Goal: Obtain resource: Download file/media

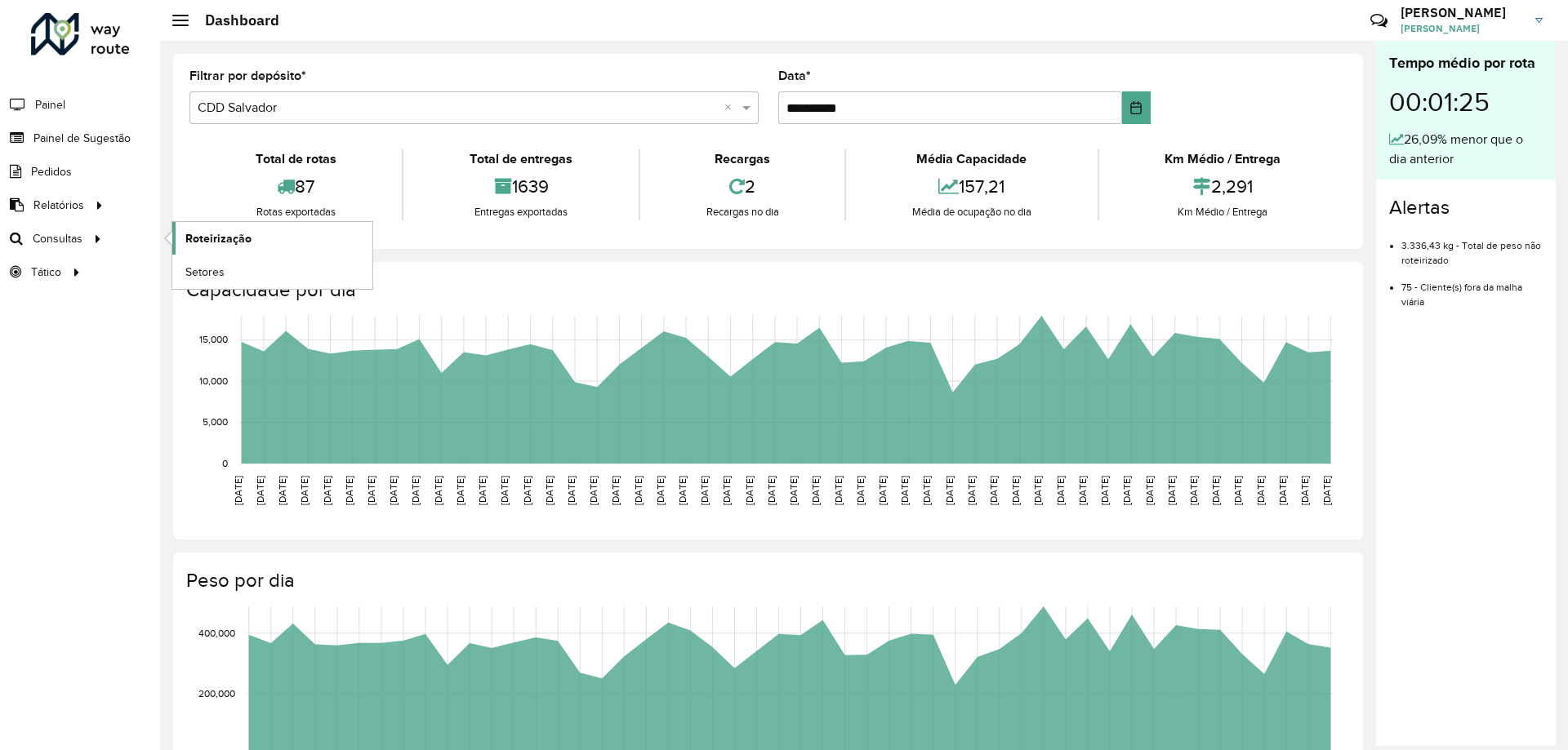
click at [209, 228] on link "Roteirização" at bounding box center [273, 239] width 200 height 33
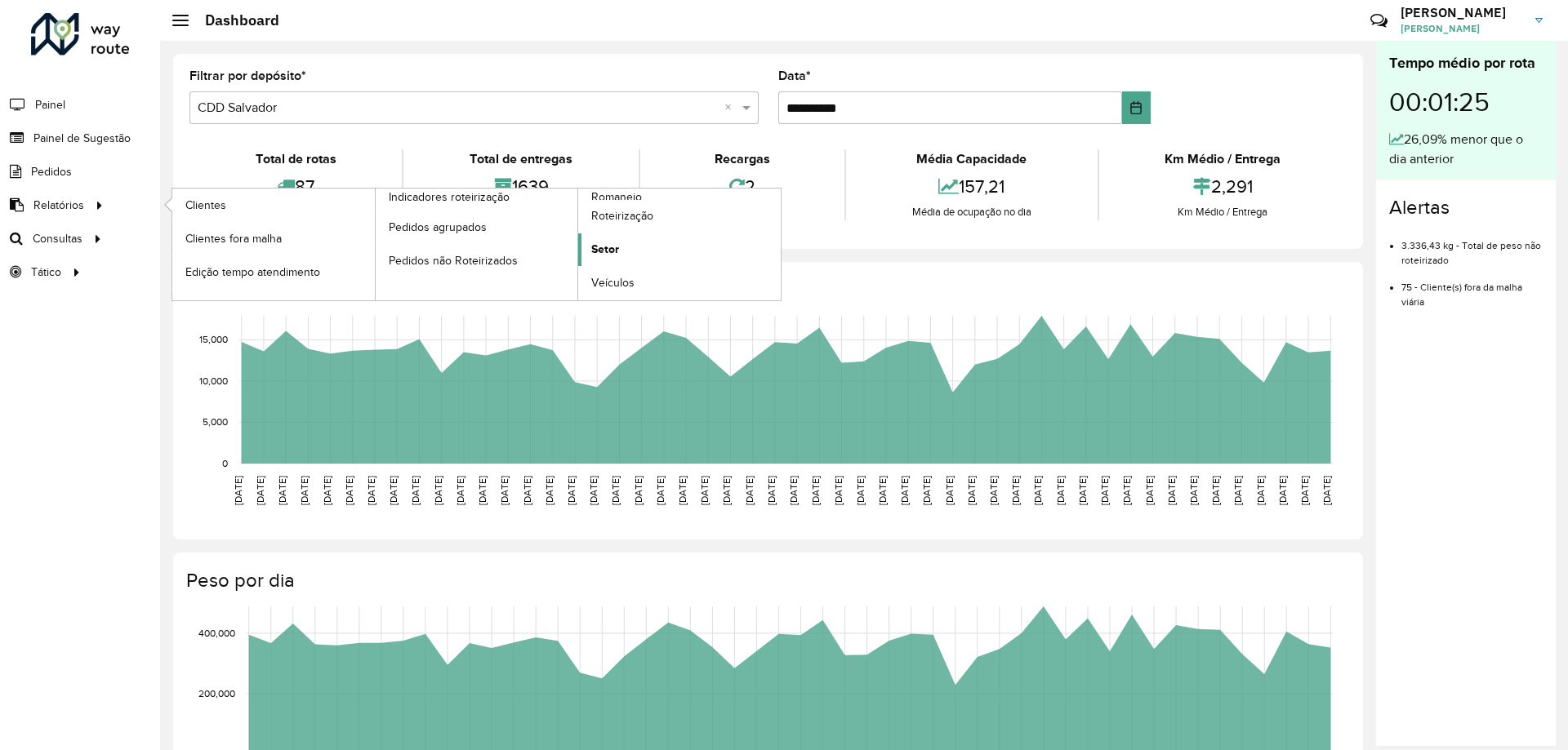
click at [605, 256] on span "Setor" at bounding box center [605, 249] width 28 height 17
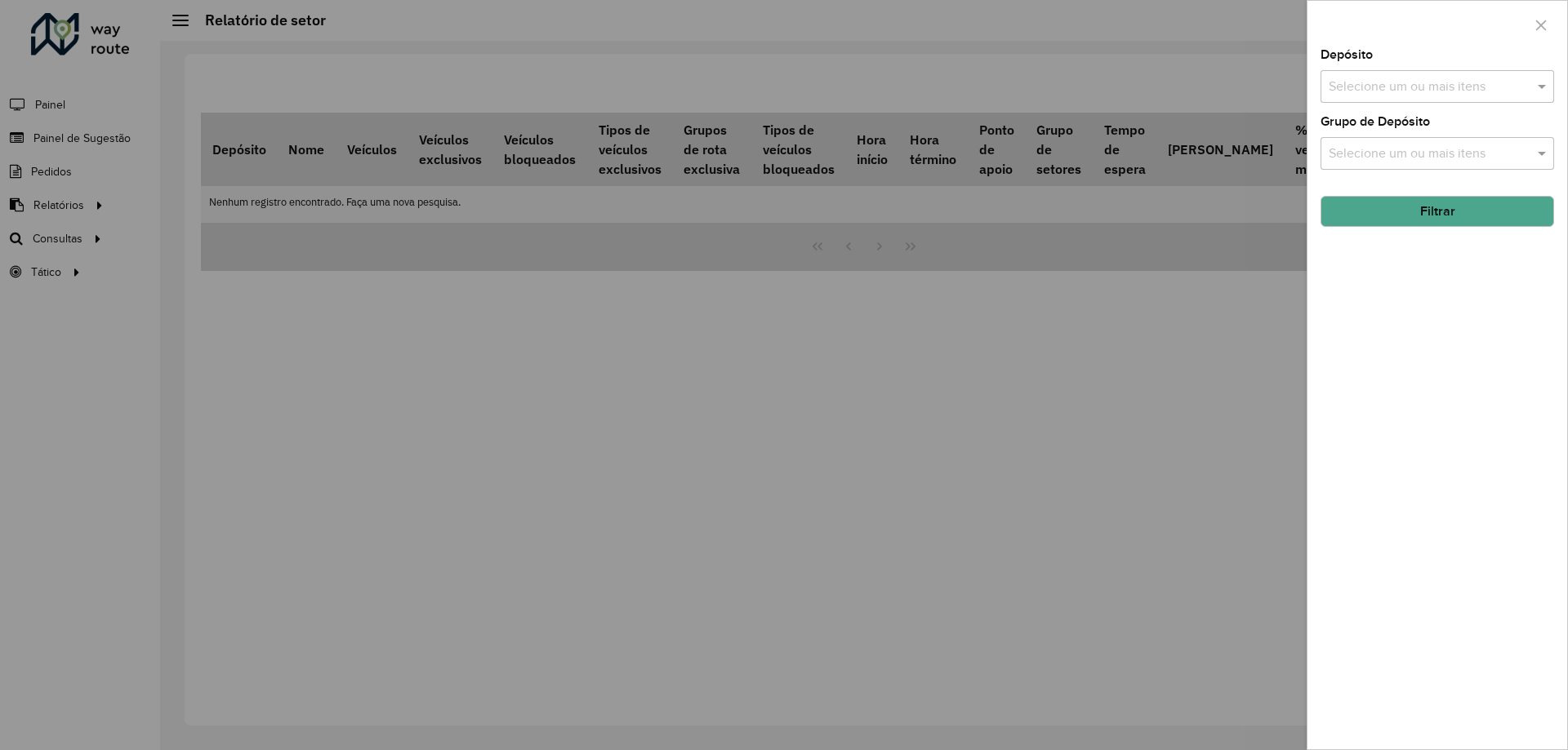
click at [1388, 85] on input "text" at bounding box center [1429, 87] width 209 height 20
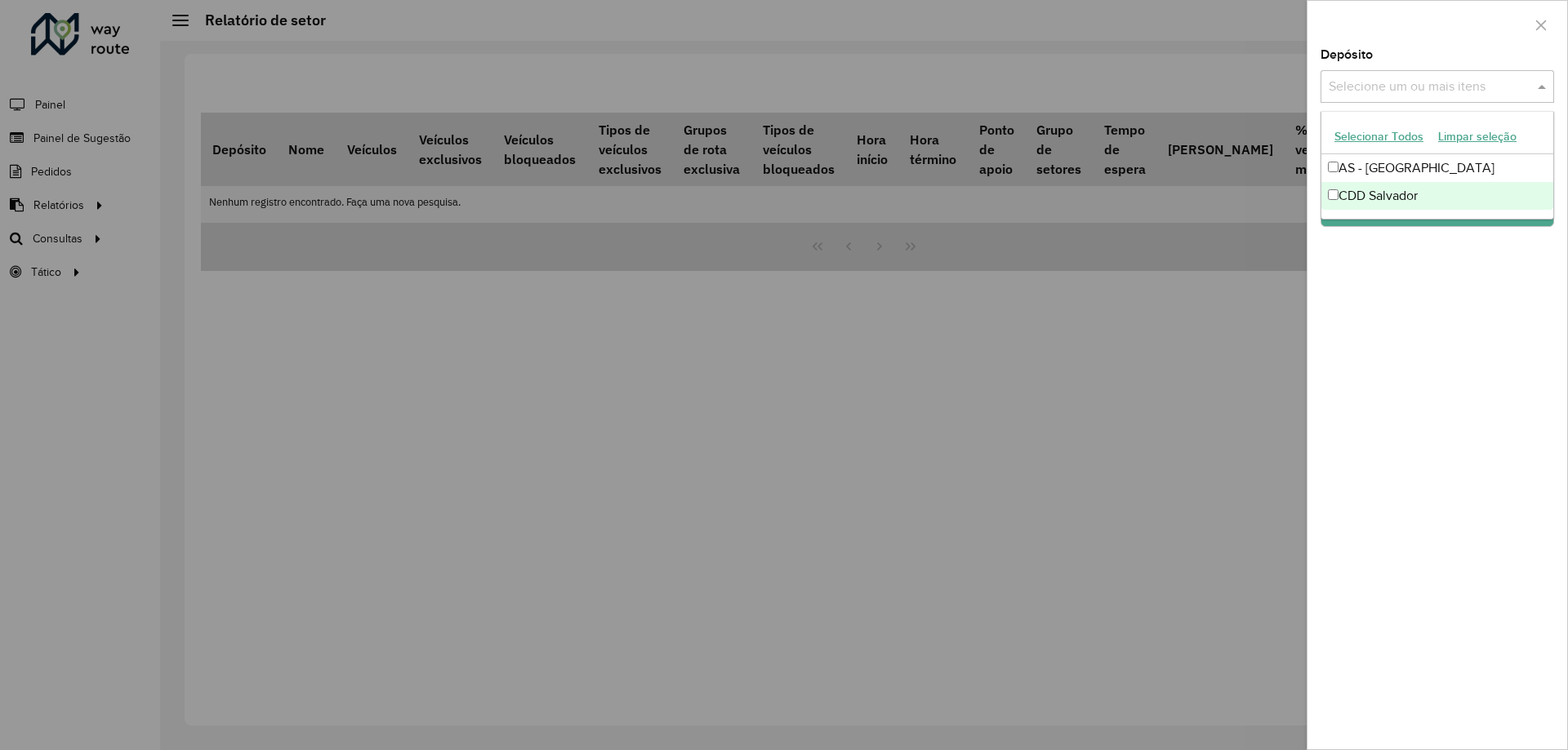
click at [1368, 195] on div "CDD Salvador" at bounding box center [1437, 196] width 232 height 28
click at [1418, 297] on div "Depósito Selecione um ou mais itens CDD Salvador × × Grupo de Depósito Selecion…" at bounding box center [1437, 399] width 260 height 700
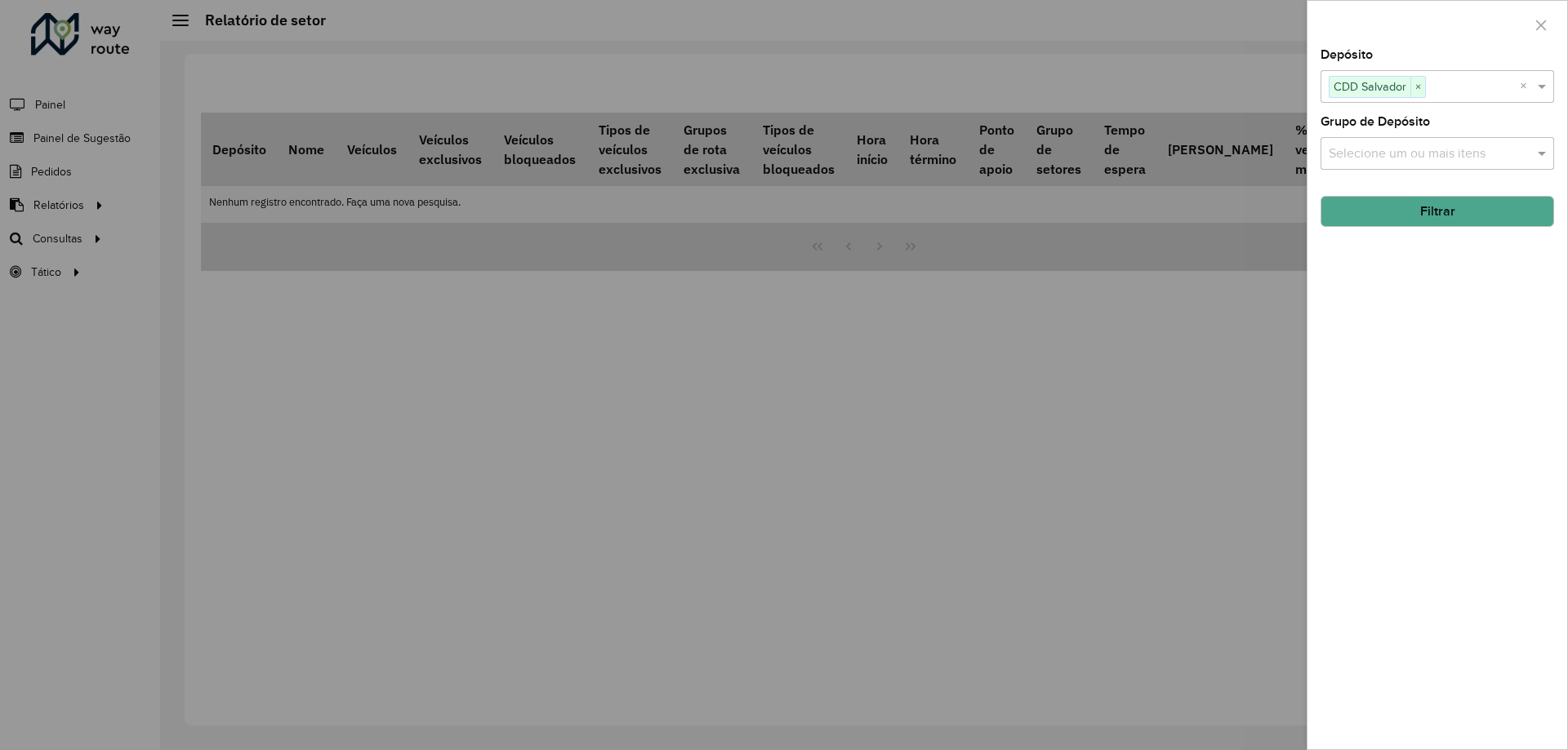
drag, startPoint x: 1406, startPoint y: 216, endPoint x: 1386, endPoint y: 260, distance: 48.3
click at [1406, 216] on button "Filtrar" at bounding box center [1437, 211] width 234 height 31
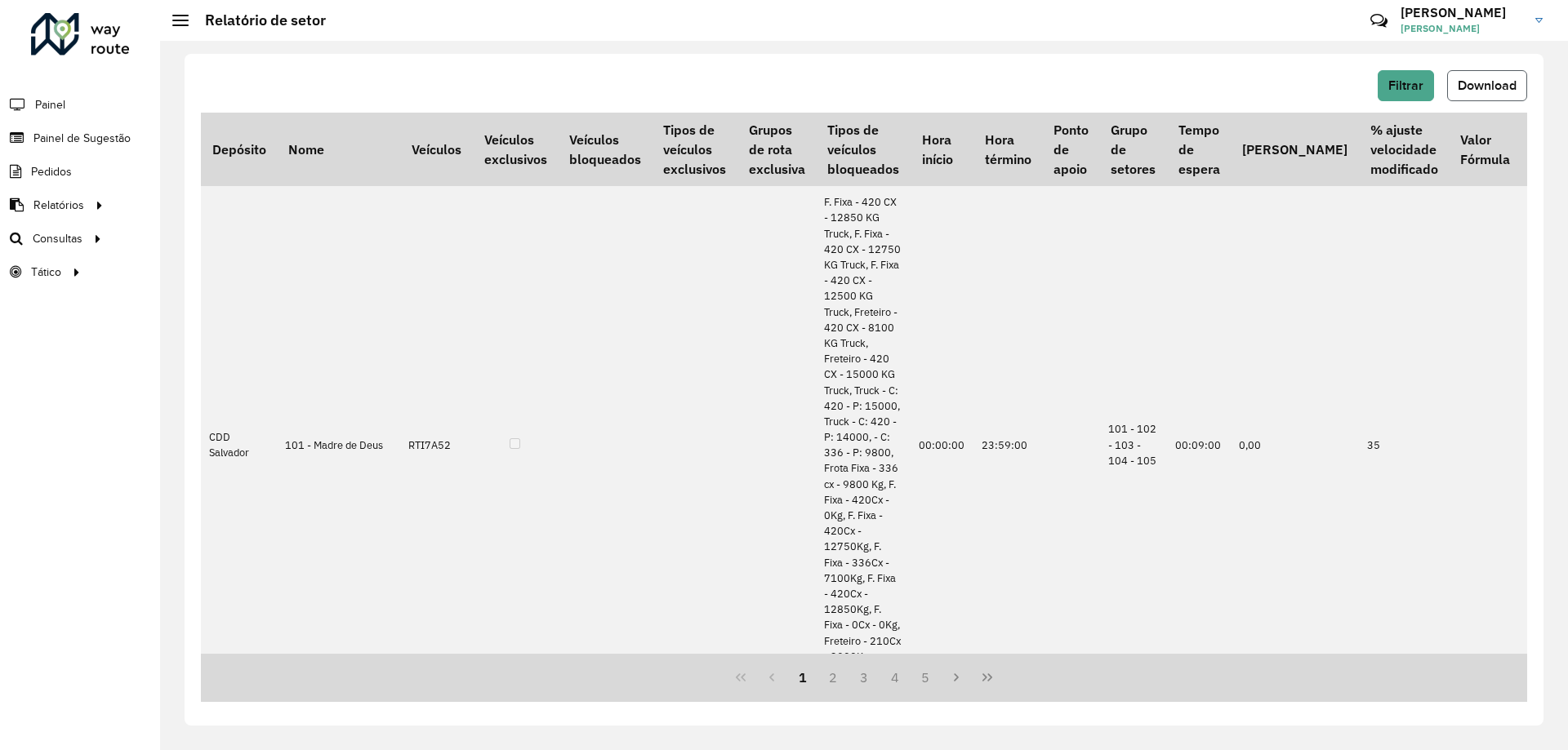
click at [1499, 85] on span "Download" at bounding box center [1487, 85] width 59 height 14
click at [92, 137] on span "Painel de Sugestão" at bounding box center [85, 139] width 102 height 17
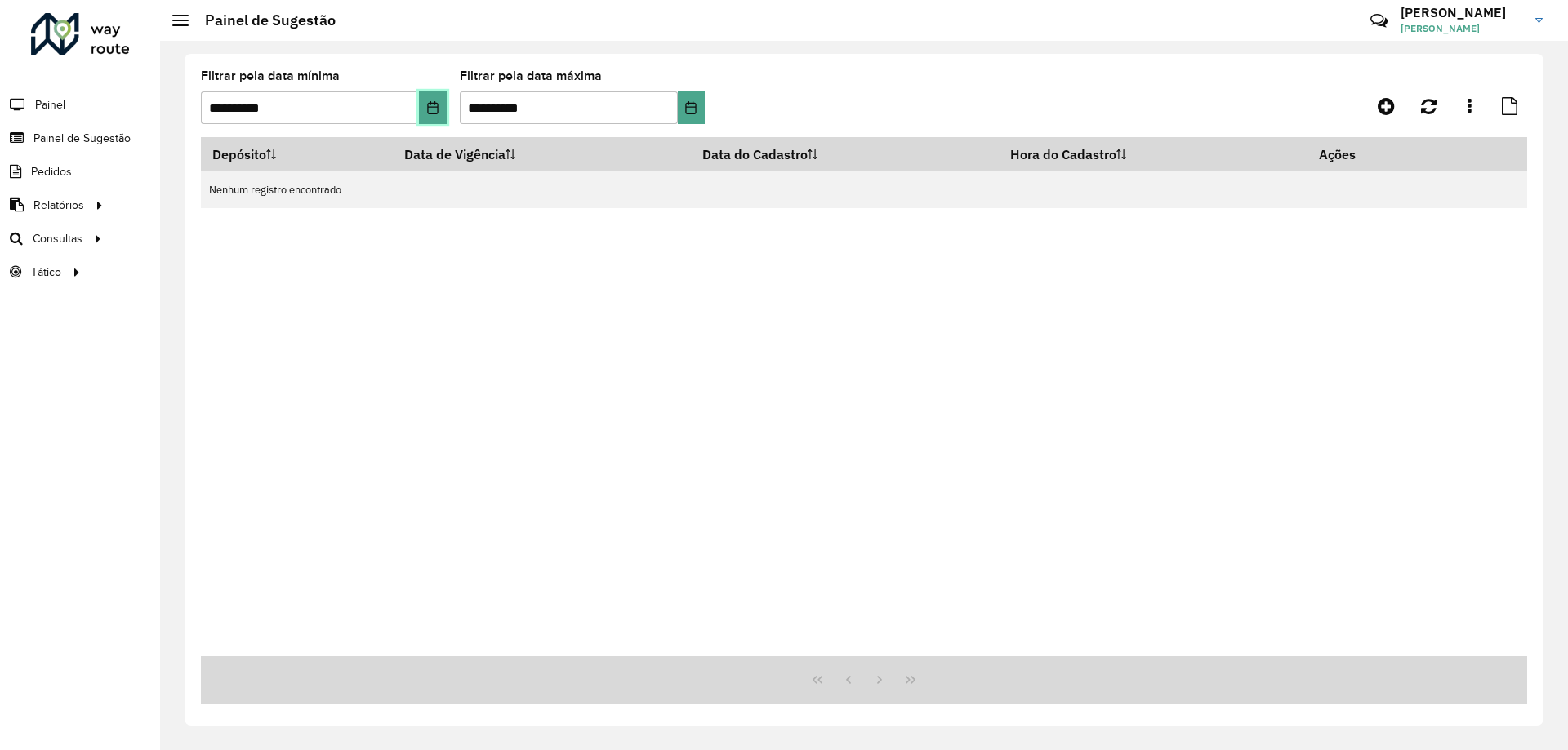
click at [445, 108] on button "Choose Date" at bounding box center [432, 108] width 27 height 33
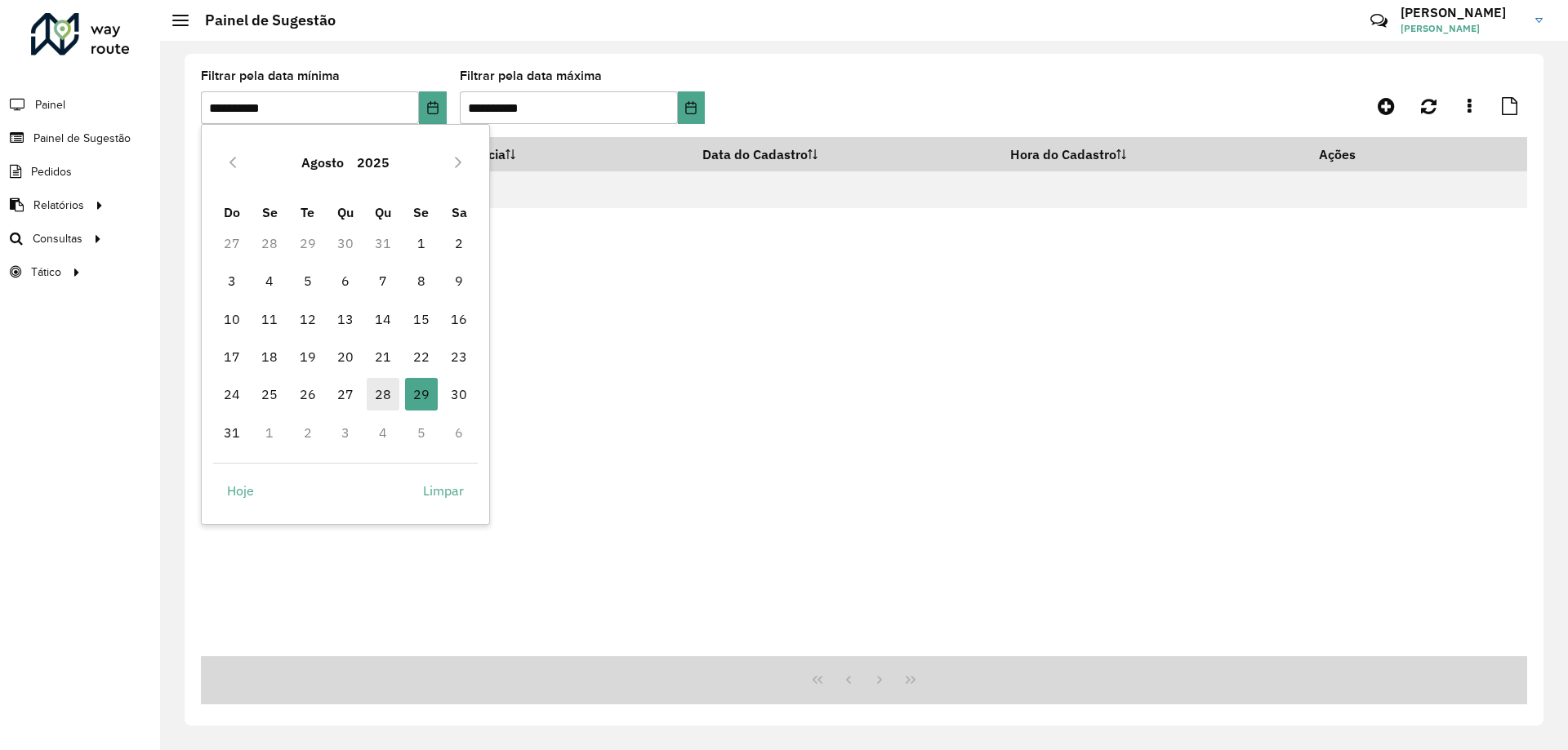
click at [376, 403] on span "28" at bounding box center [383, 394] width 33 height 33
type input "**********"
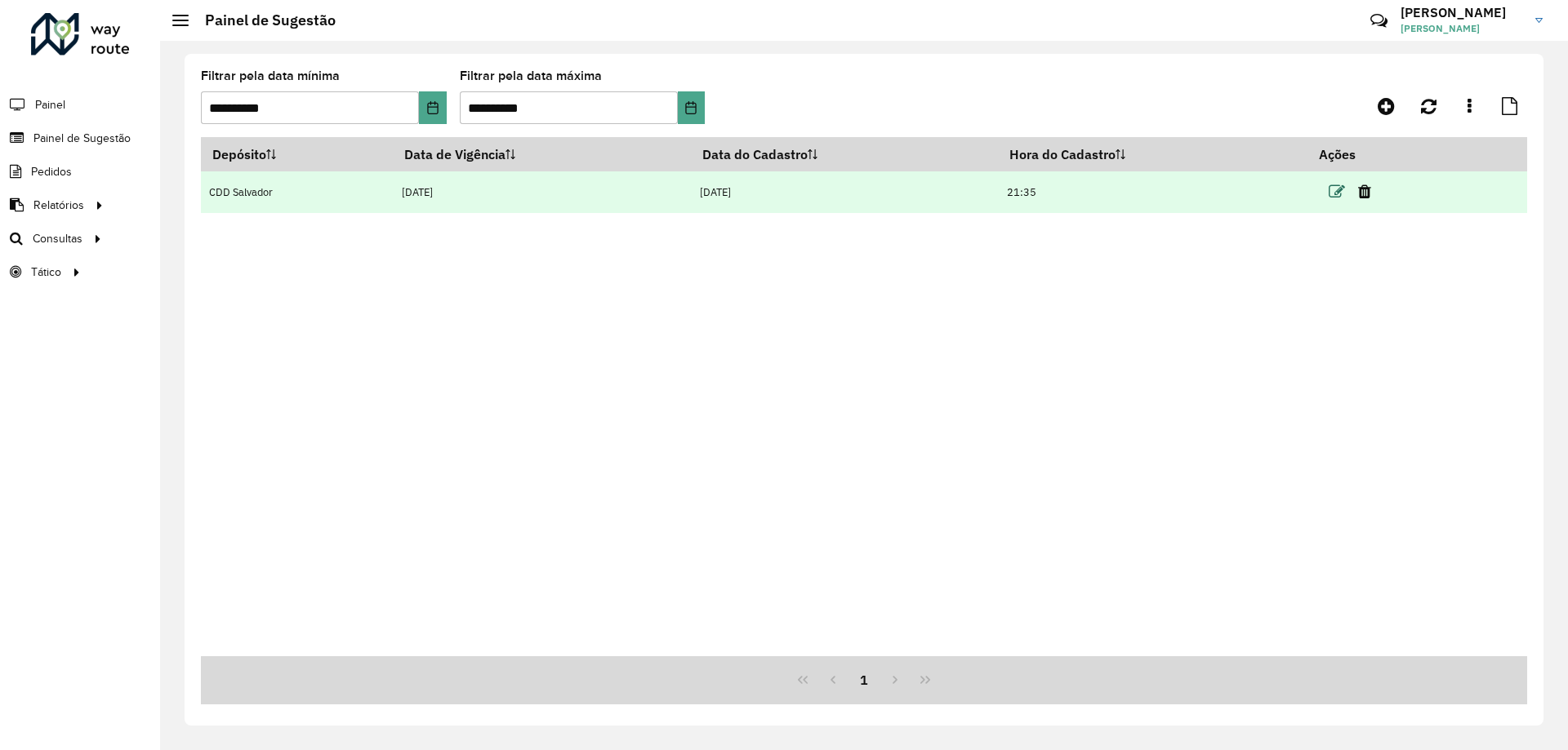
click at [1333, 189] on icon at bounding box center [1337, 191] width 16 height 16
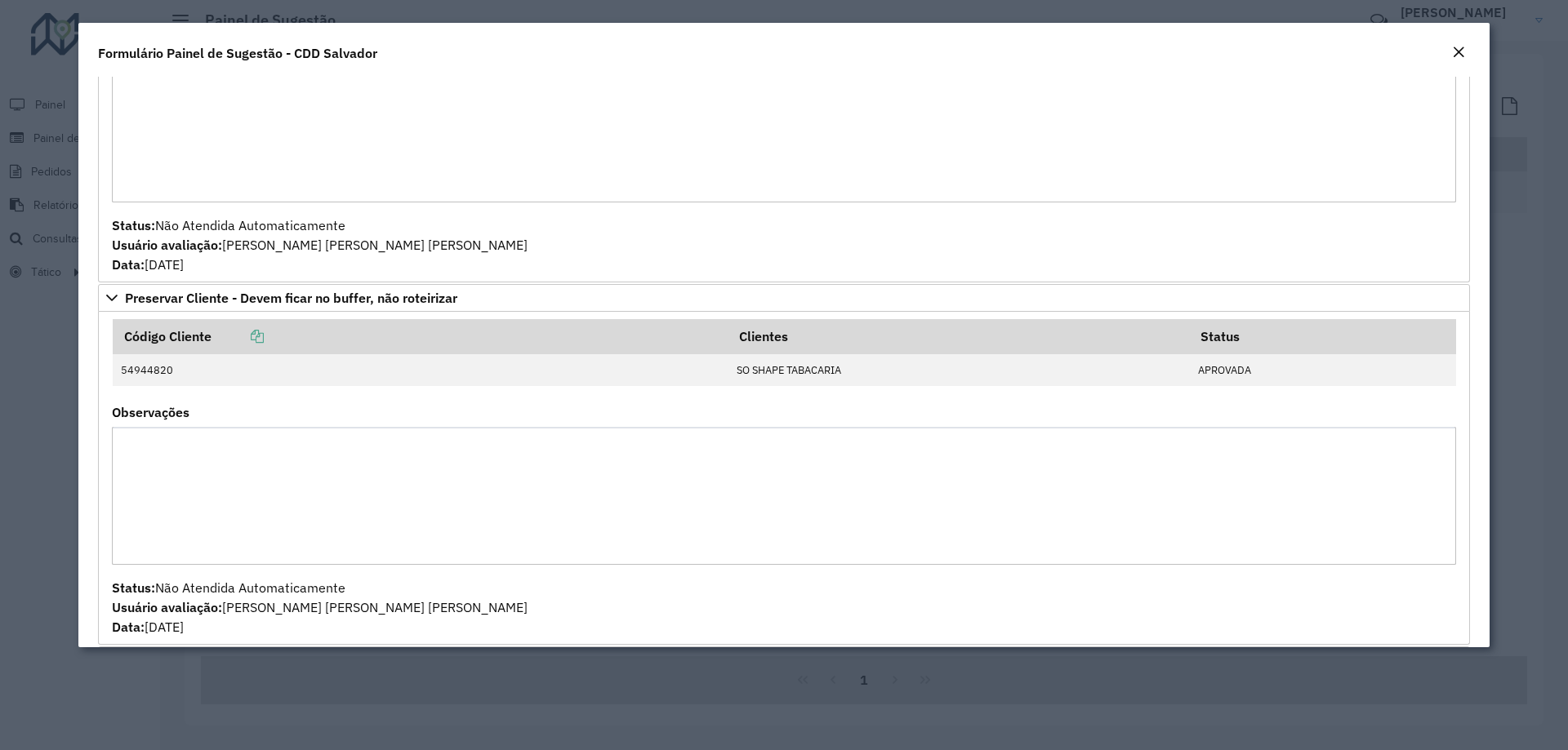
scroll to position [572, 0]
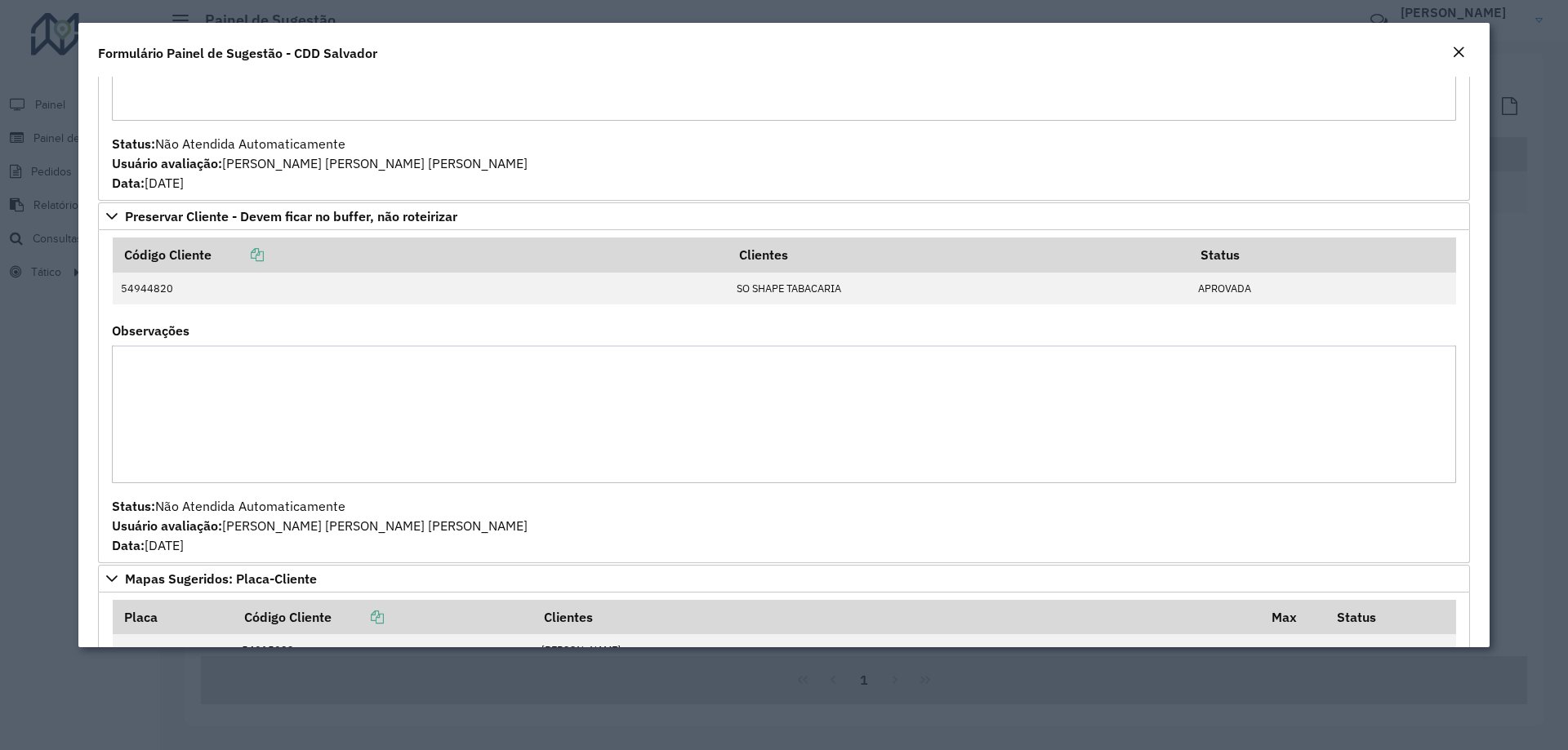
click at [1460, 56] on em "Close" at bounding box center [1458, 52] width 13 height 13
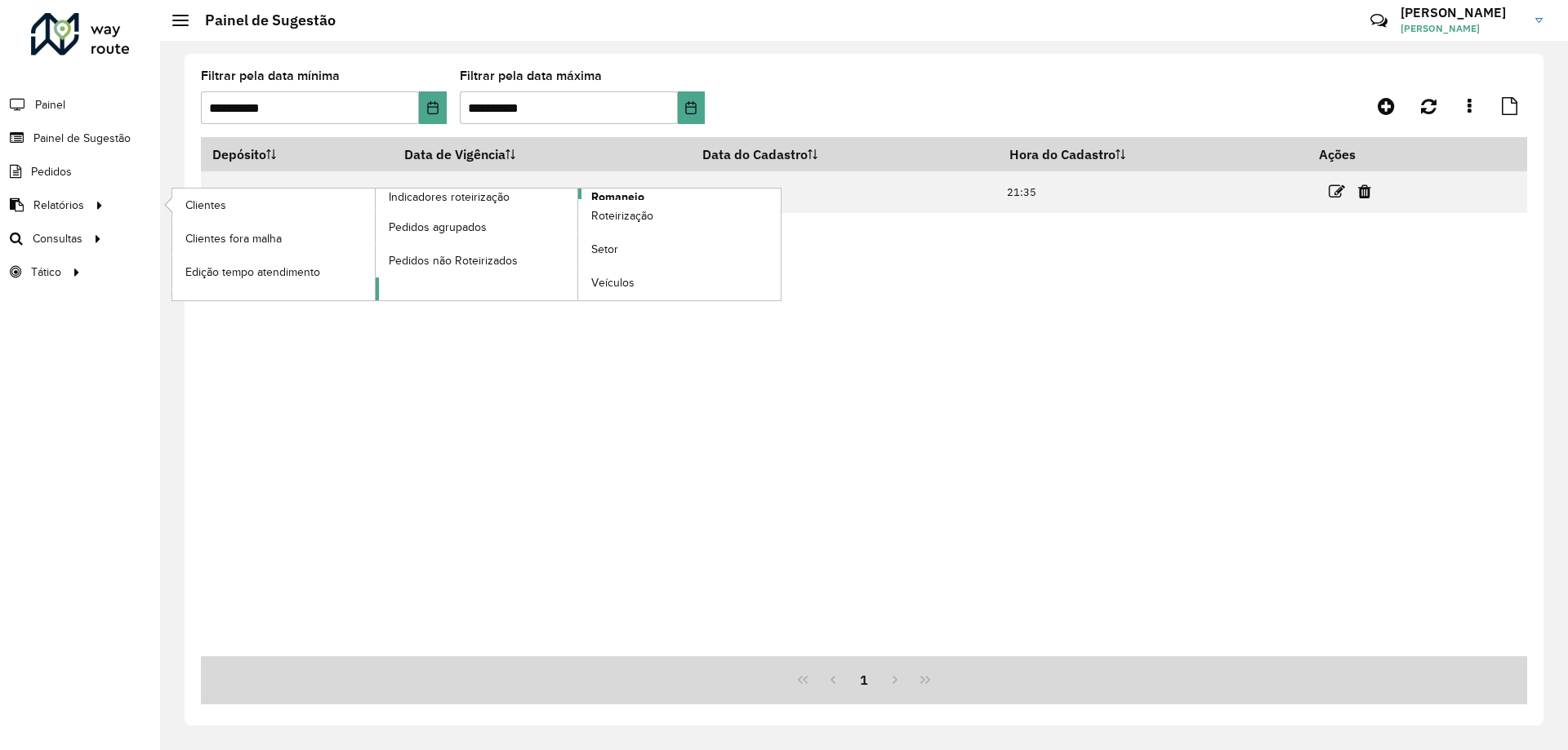
click at [612, 189] on span "Romaneio" at bounding box center [618, 197] width 53 height 17
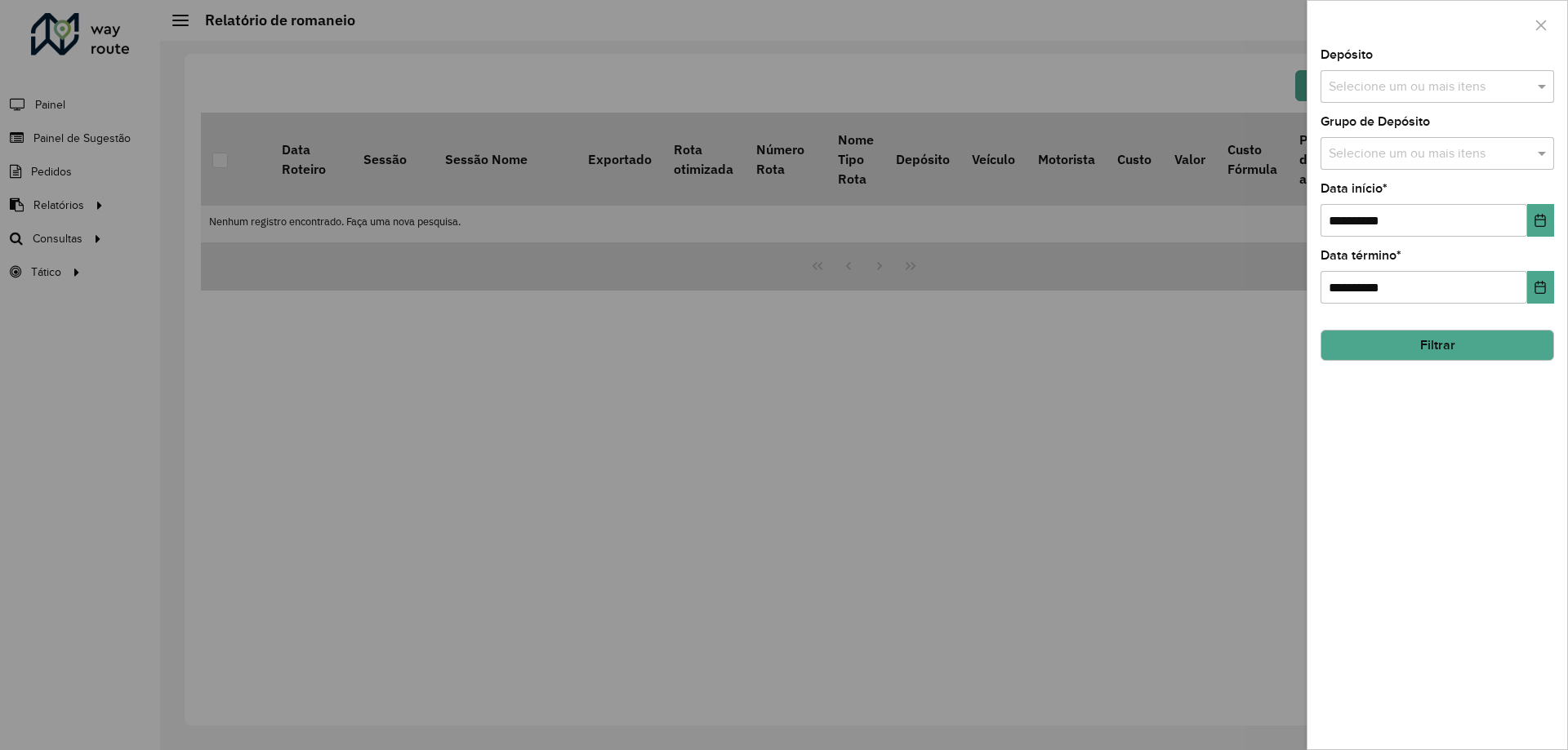
click at [1382, 81] on input "text" at bounding box center [1429, 87] width 209 height 20
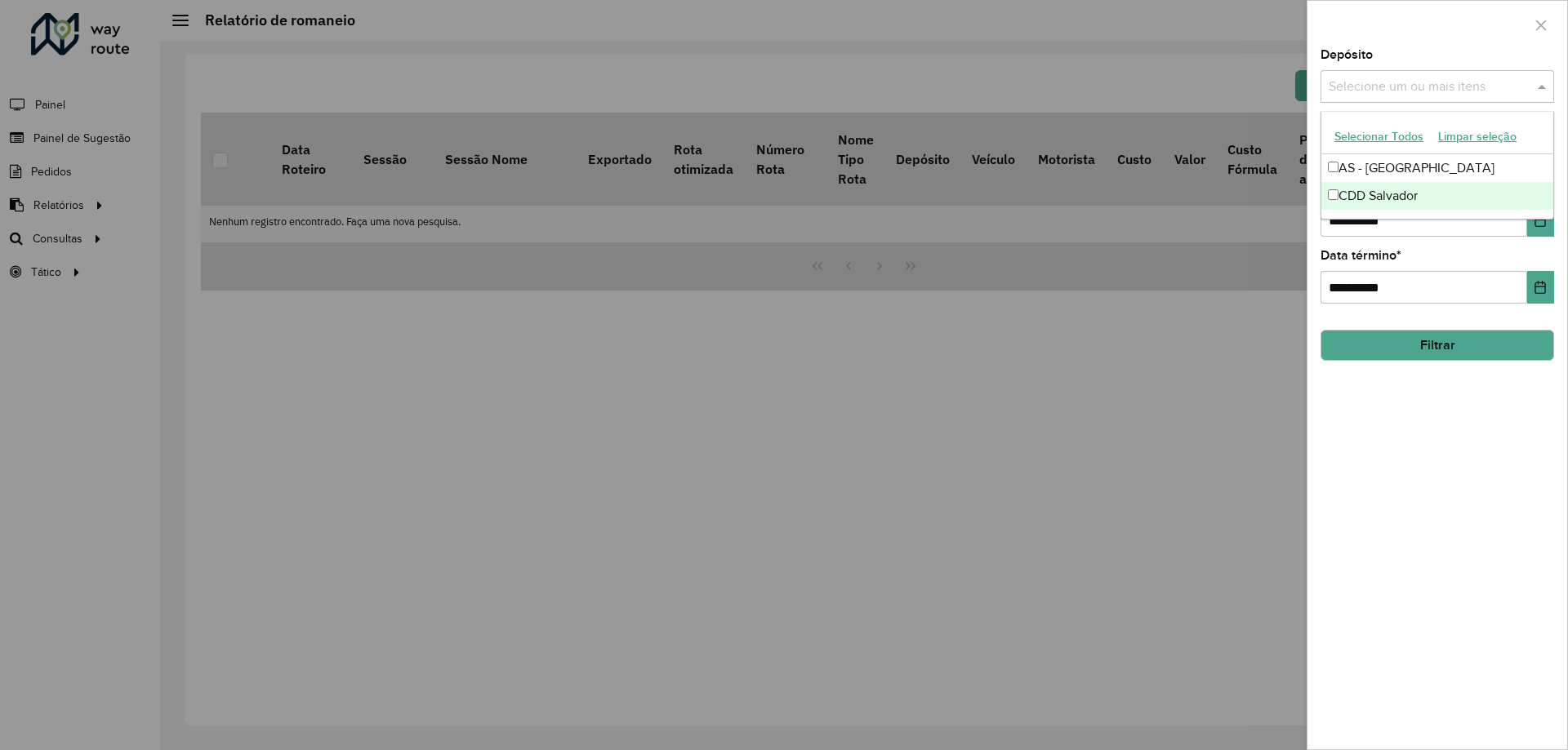
click at [1373, 191] on div "CDD Salvador" at bounding box center [1437, 196] width 232 height 28
click at [1545, 225] on icon "Choose Date" at bounding box center [1540, 220] width 10 height 13
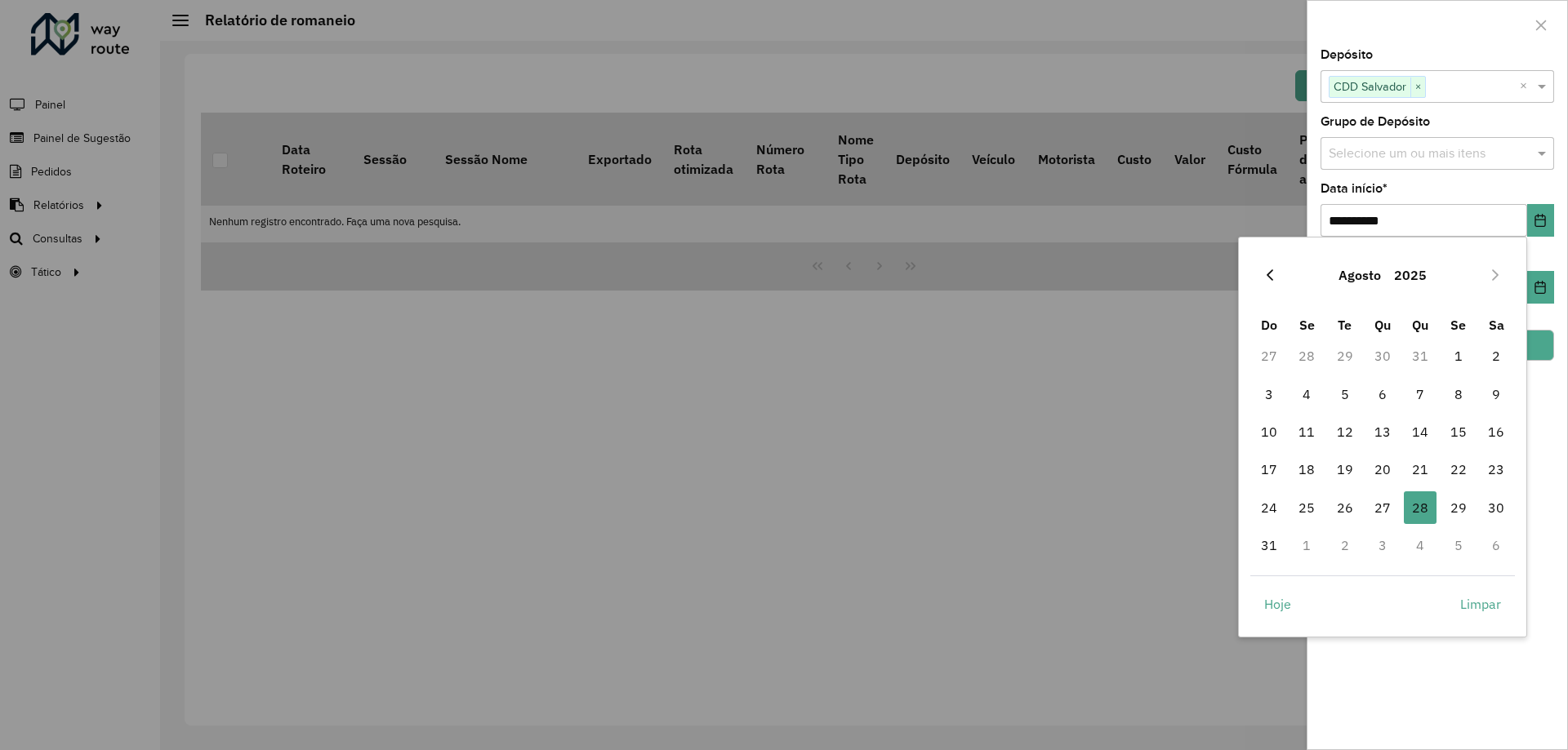
click at [1268, 272] on icon "Previous Month" at bounding box center [1270, 275] width 13 height 13
click at [1352, 351] on span "1" at bounding box center [1345, 356] width 33 height 33
type input "**********"
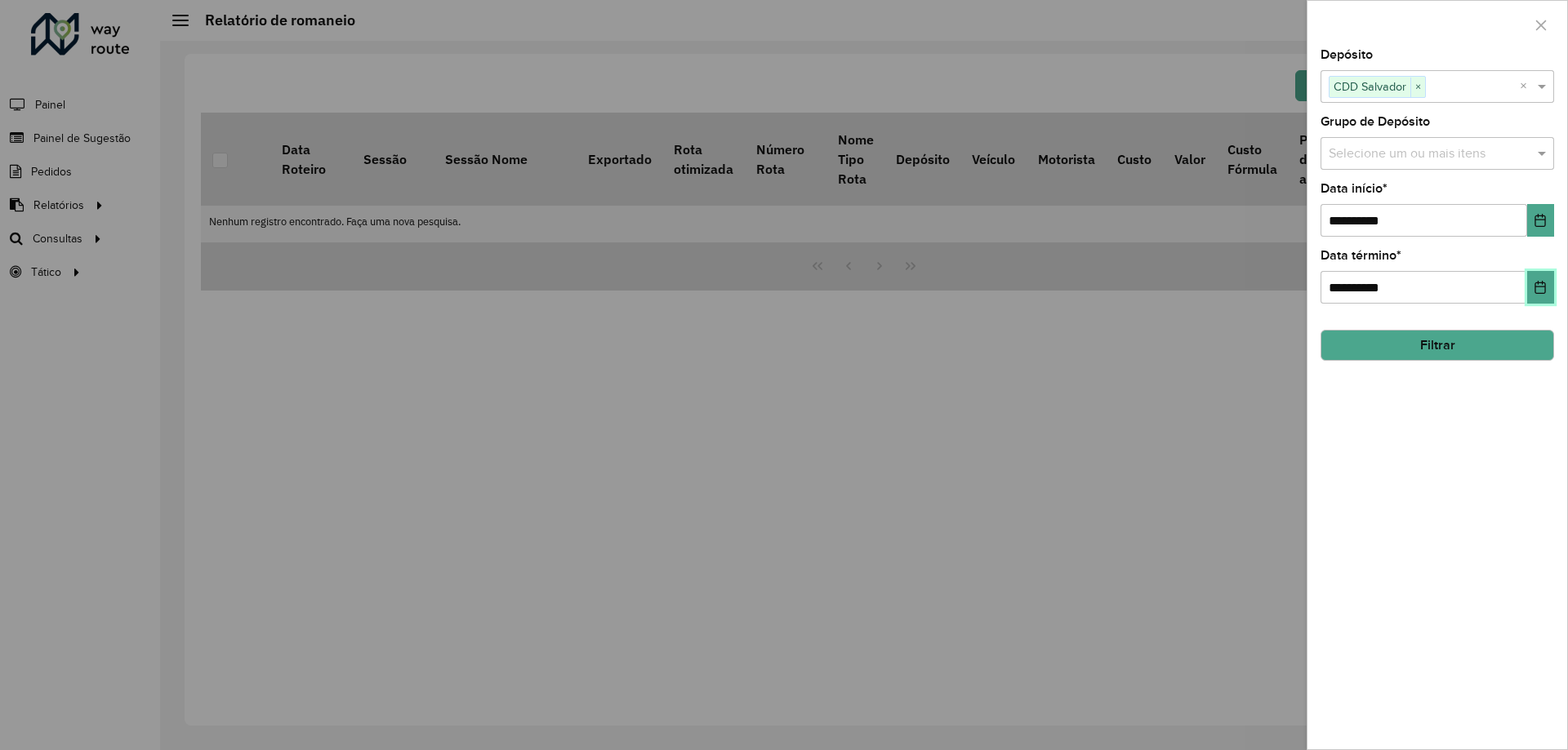
click at [1537, 294] on icon "Choose Date" at bounding box center [1540, 287] width 10 height 13
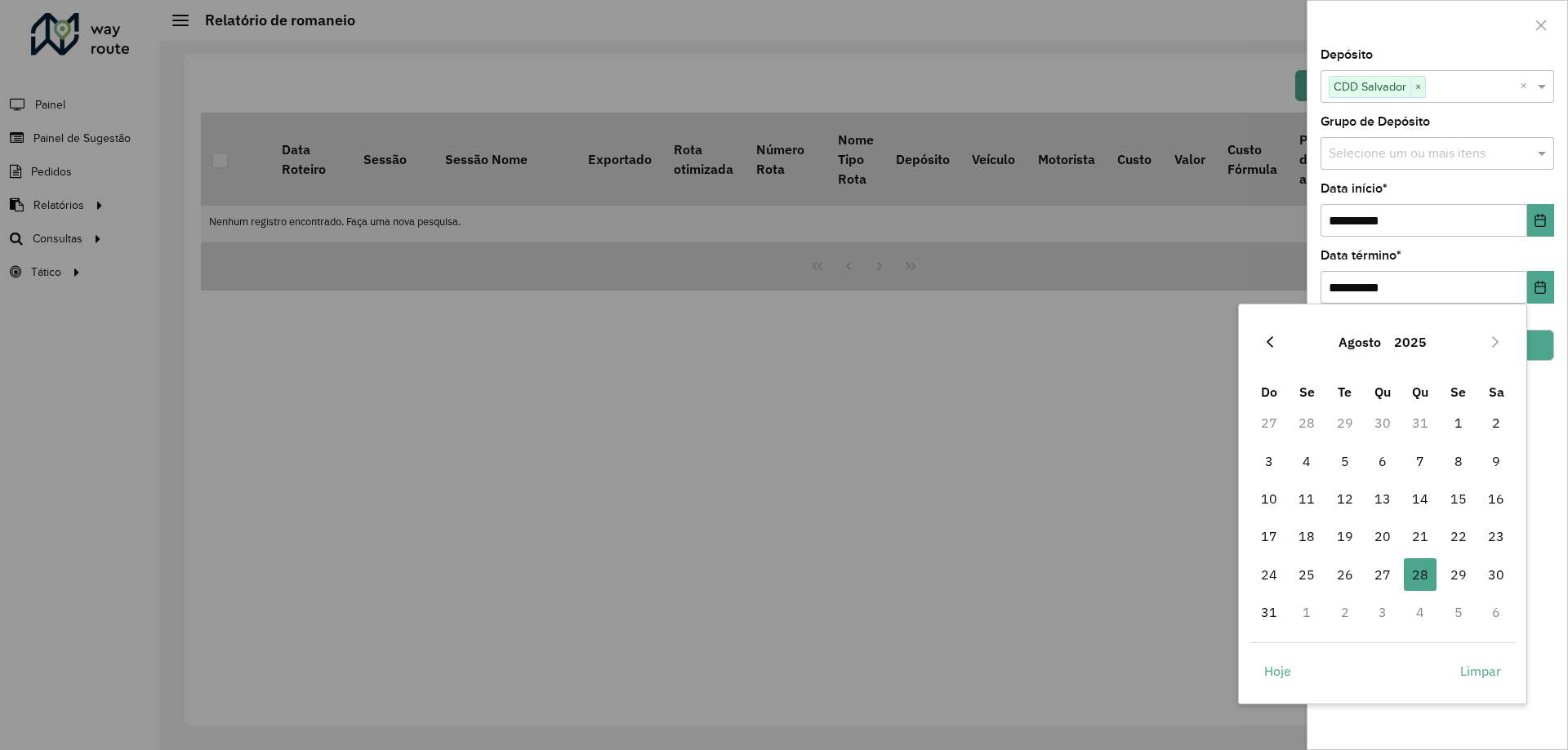
click at [1268, 347] on icon "Previous Month" at bounding box center [1270, 341] width 13 height 13
click at [1427, 579] on span "31" at bounding box center [1421, 575] width 33 height 33
type input "**********"
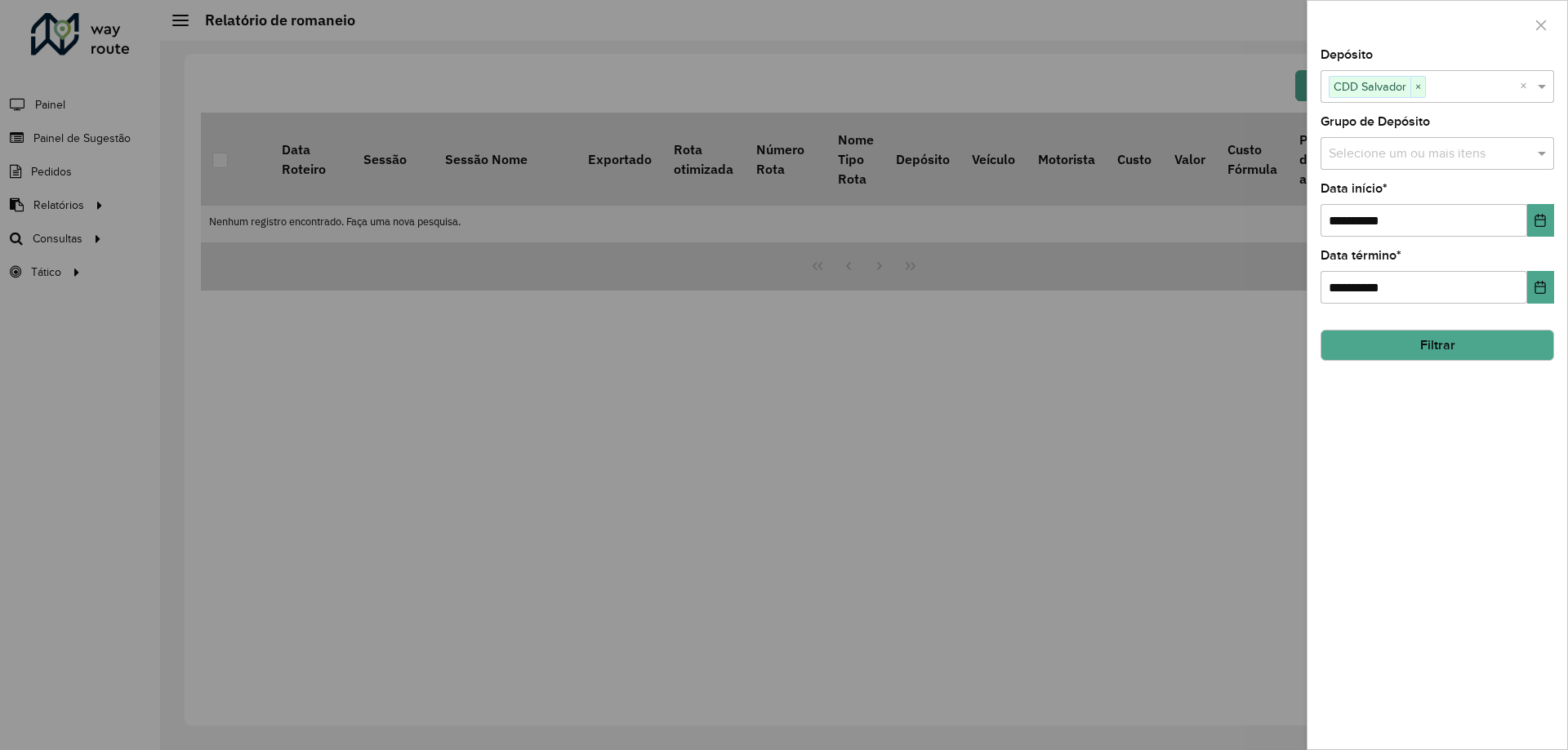
click at [1466, 558] on div "**********" at bounding box center [1437, 399] width 260 height 700
click at [1429, 346] on button "Filtrar" at bounding box center [1437, 346] width 234 height 31
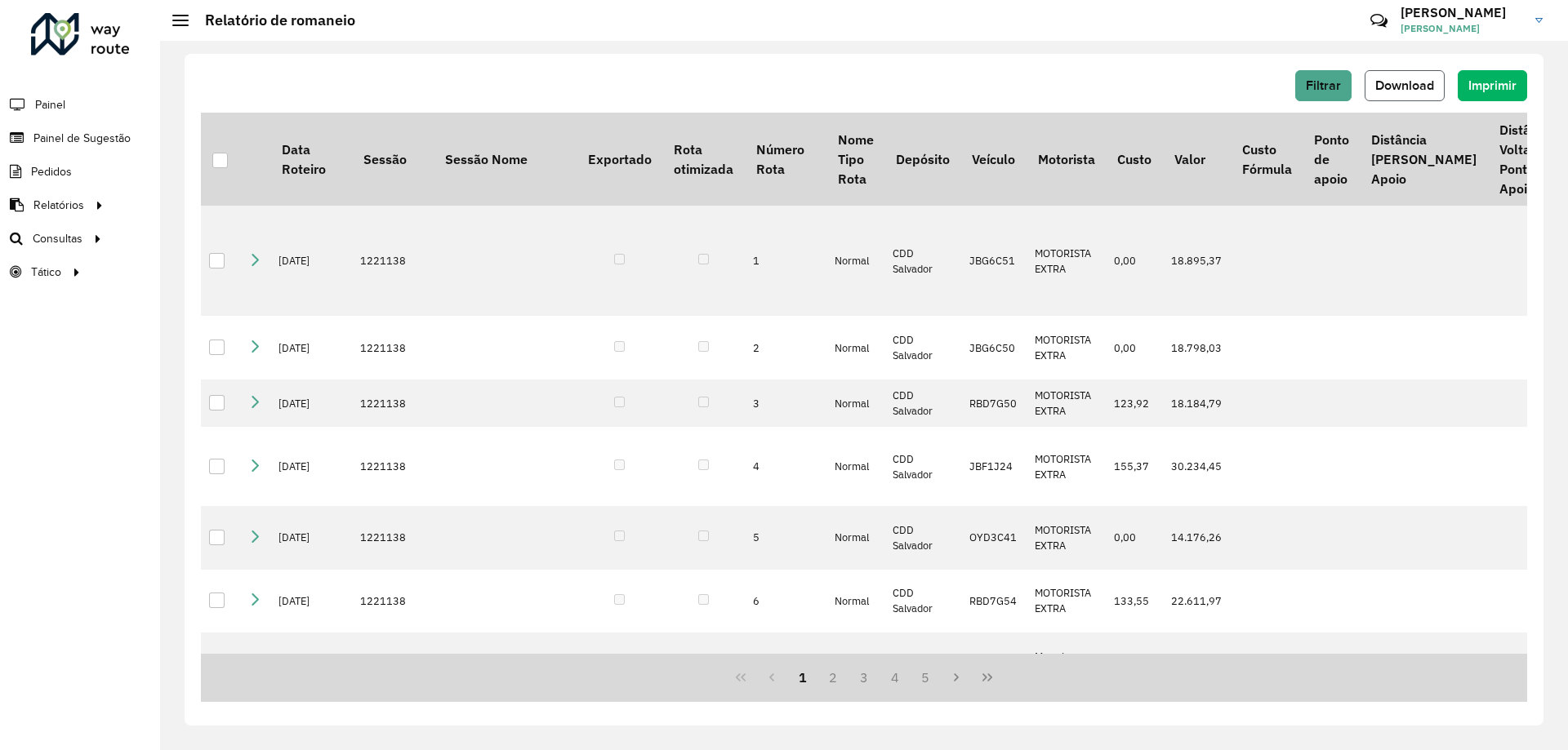
click at [1399, 81] on span "Download" at bounding box center [1404, 85] width 59 height 14
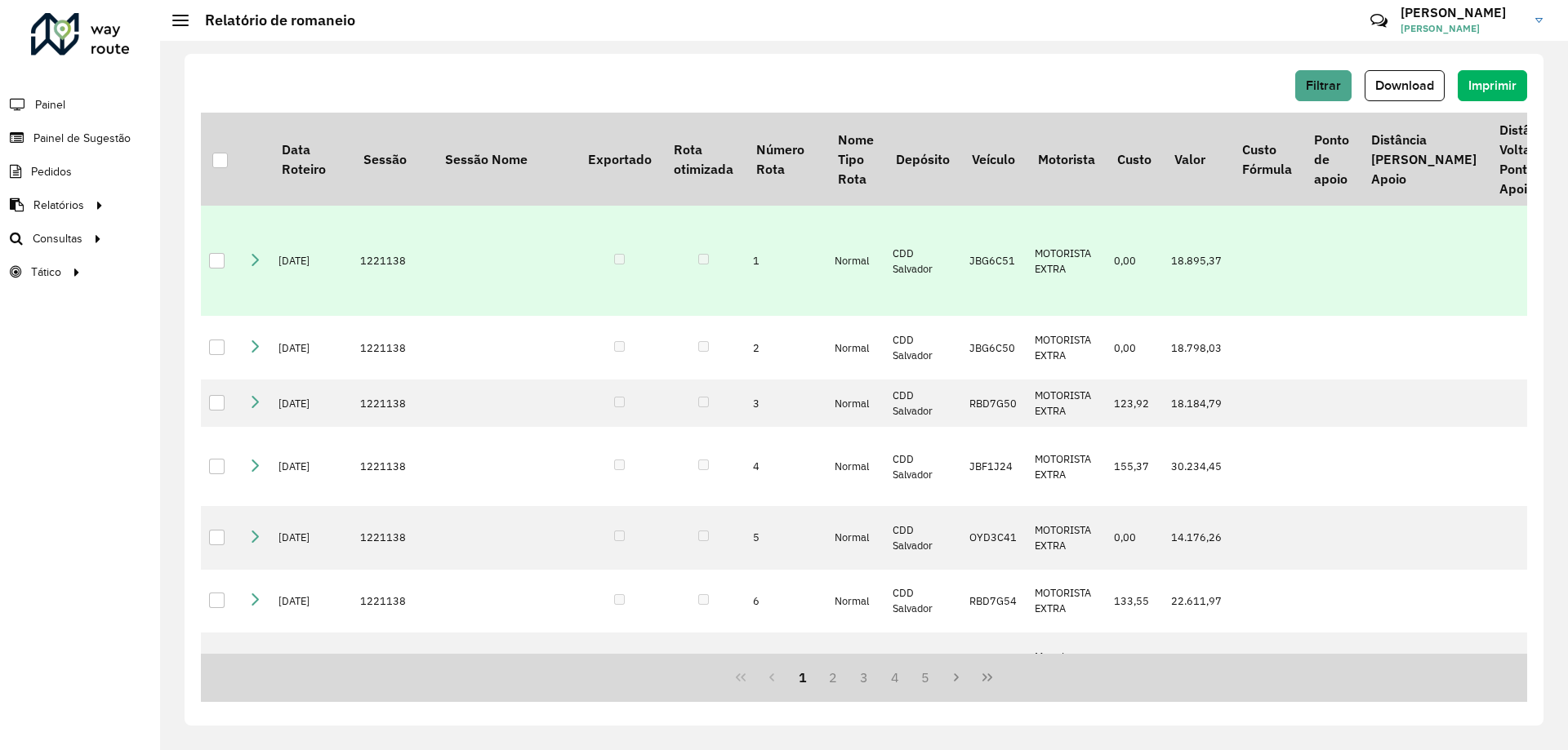
click at [382, 316] on td "1221138" at bounding box center [392, 261] width 82 height 110
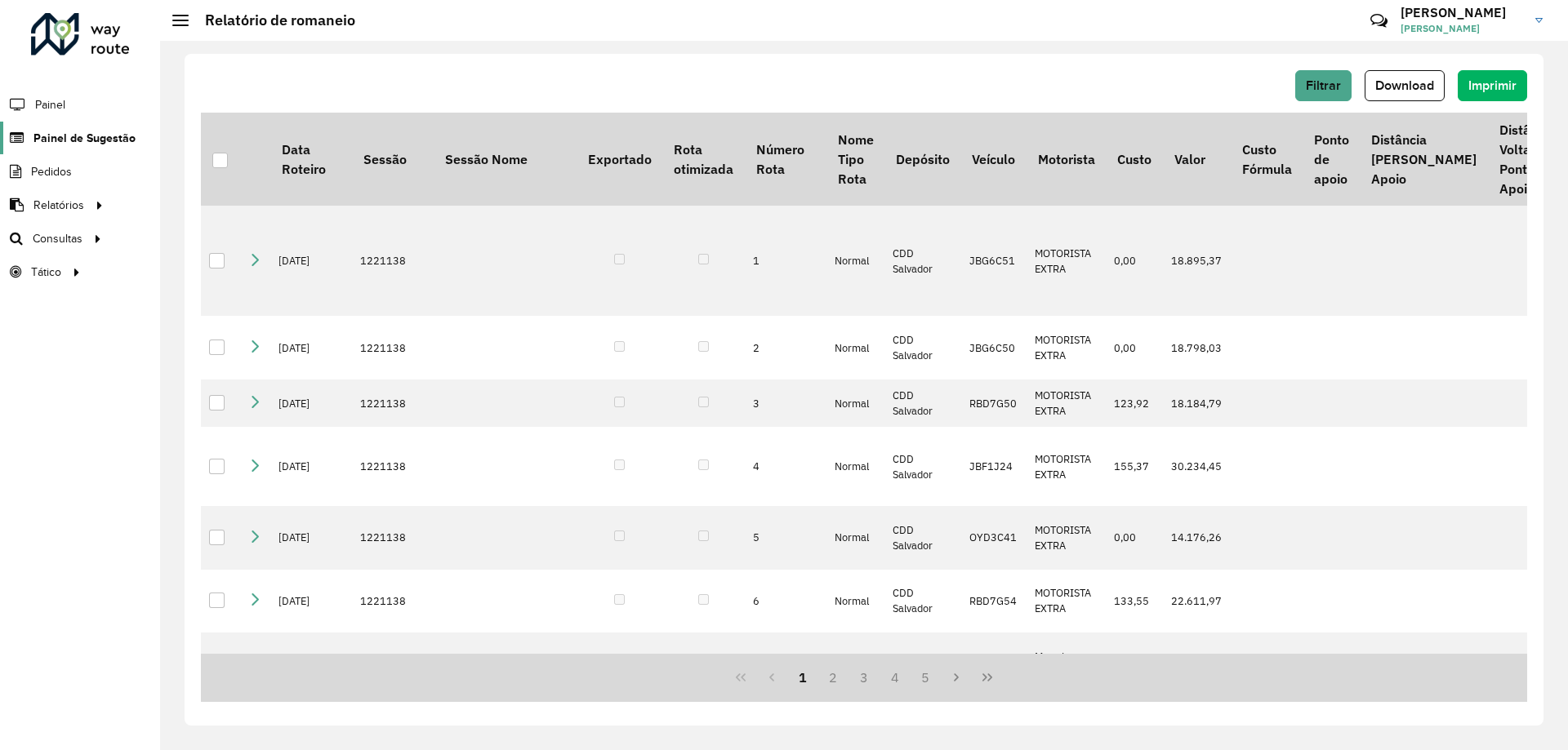
click at [74, 142] on span "Painel de Sugestão" at bounding box center [85, 139] width 102 height 17
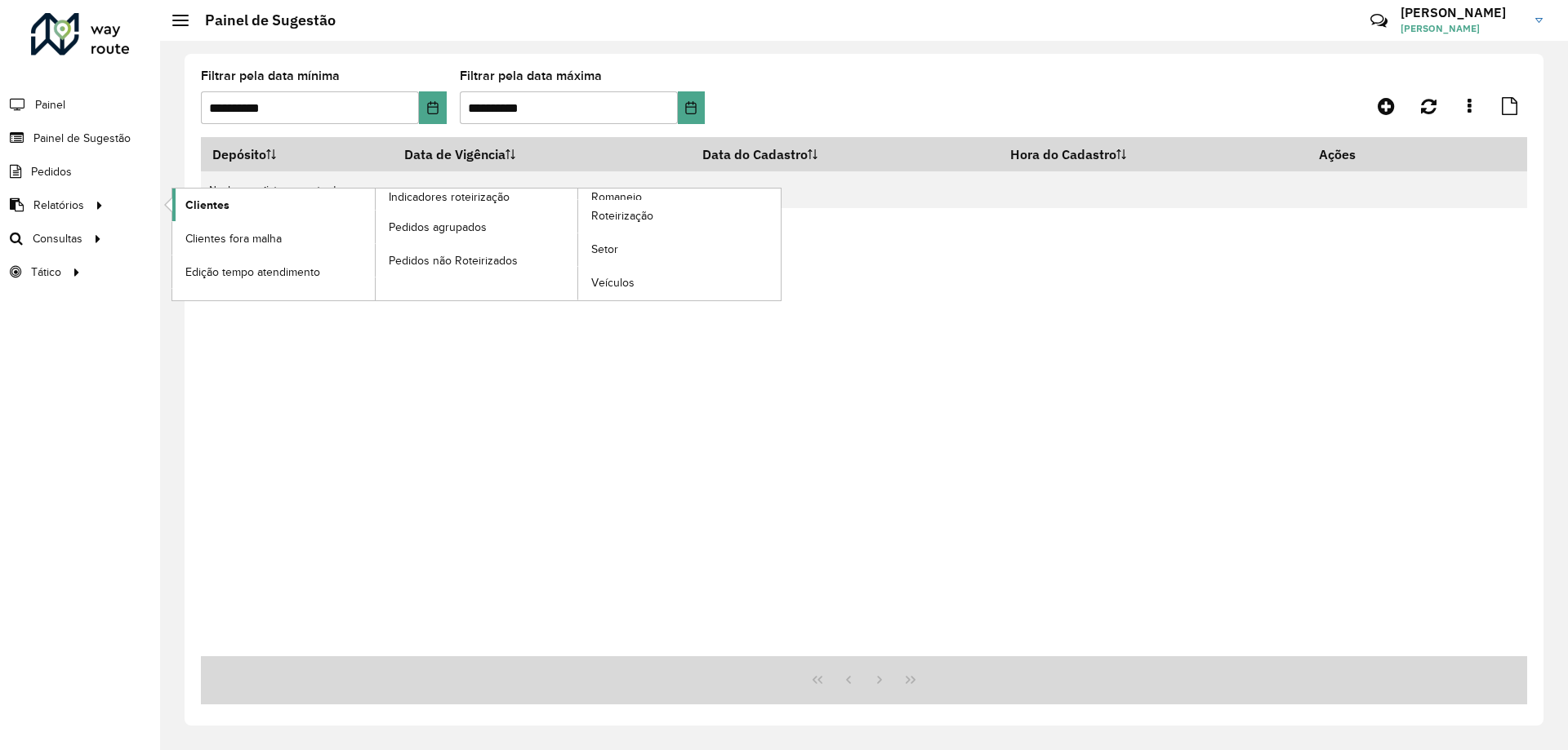
click at [205, 203] on span "Clientes" at bounding box center [207, 205] width 44 height 17
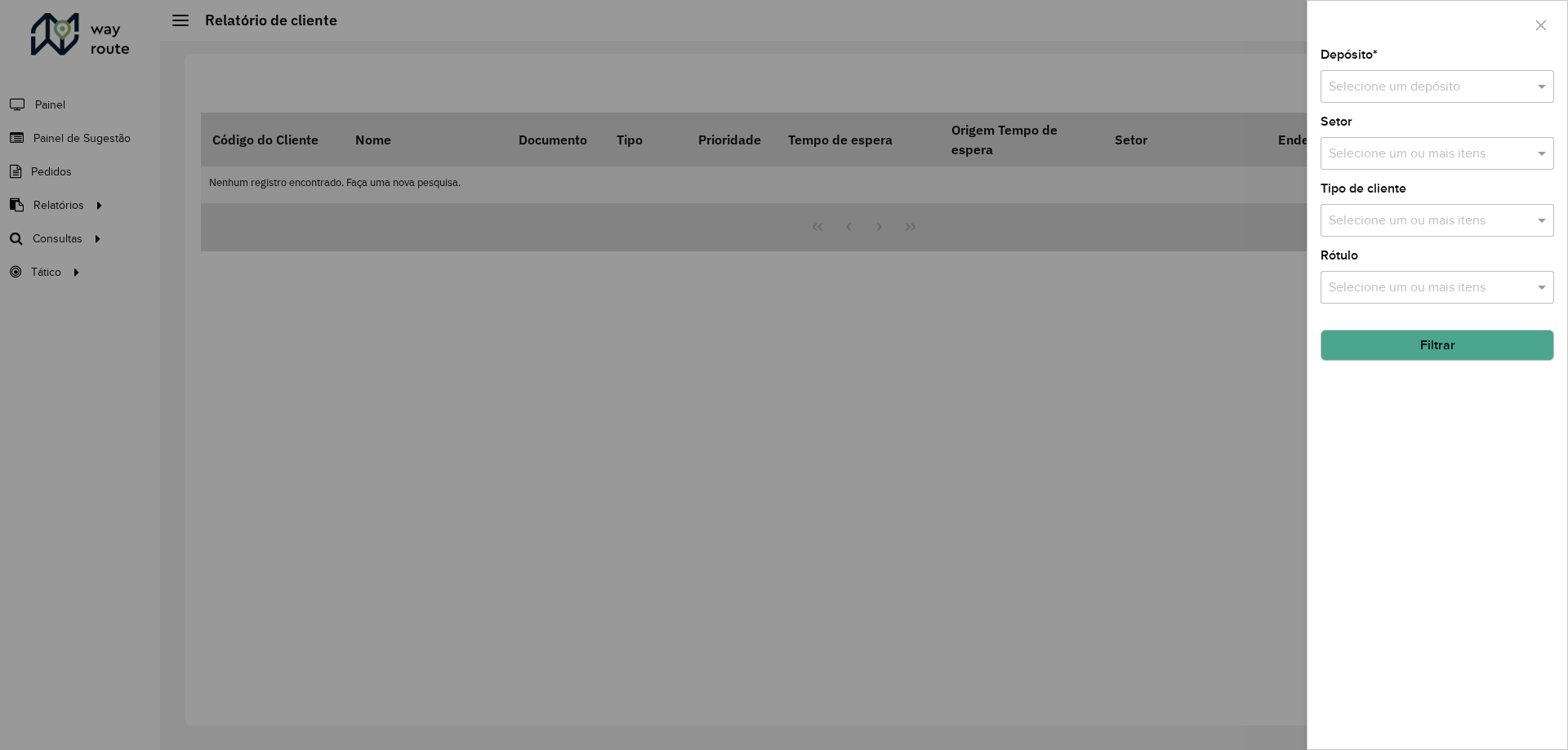
click at [1356, 88] on input "text" at bounding box center [1421, 87] width 185 height 20
click at [1361, 155] on span "CDD Salvador" at bounding box center [1368, 161] width 79 height 14
click at [1391, 392] on div "Depósito * Selecione um depósito × CDD Salvador × Setor Selecione um ou mais it…" at bounding box center [1437, 399] width 260 height 700
click at [1407, 341] on button "Filtrar" at bounding box center [1437, 346] width 234 height 31
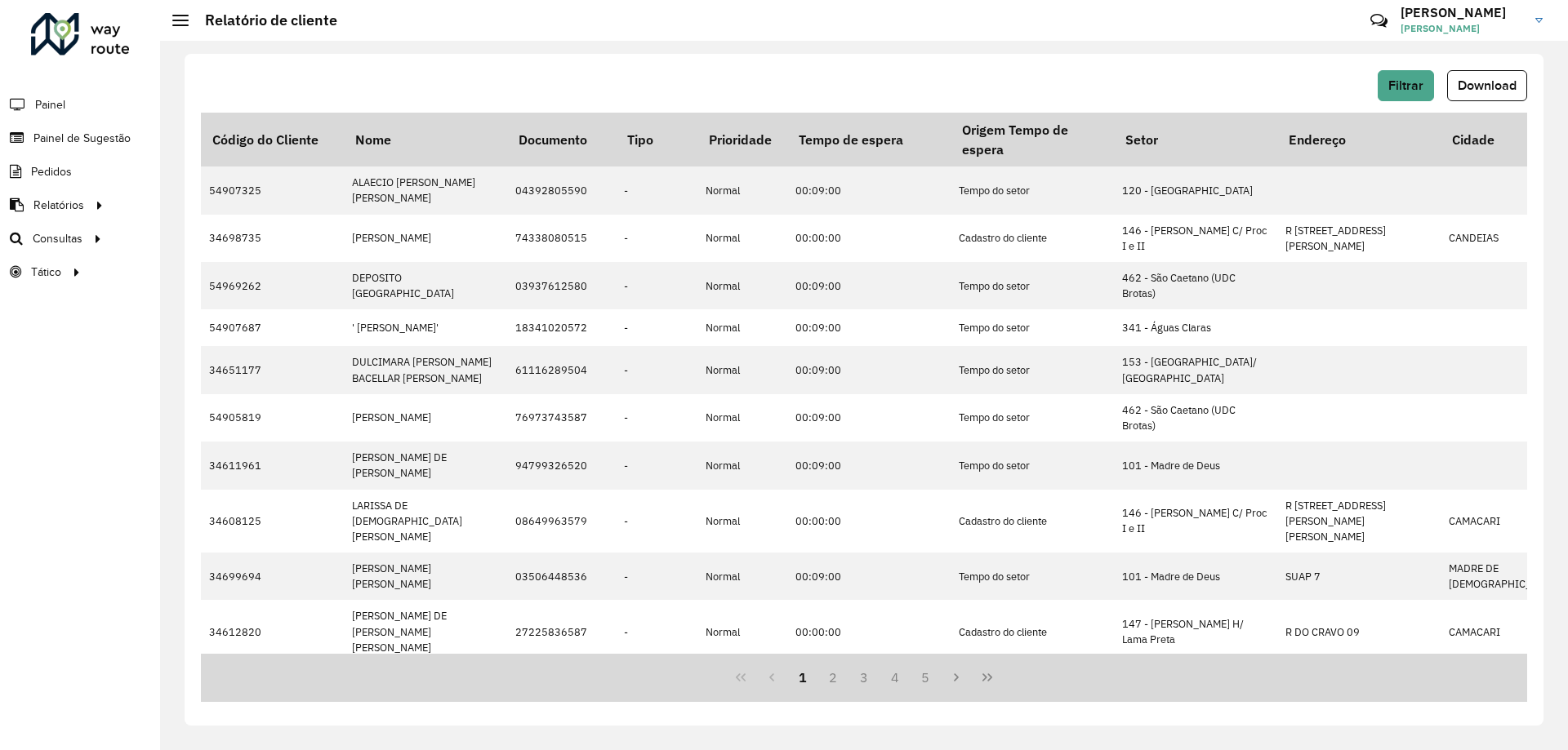
click at [1481, 68] on div "Filtrar Download Código do Cliente Nome Documento Tipo Prioridade Tempo de espe…" at bounding box center [864, 389] width 1359 height 672
click at [1482, 73] on button "Download" at bounding box center [1487, 85] width 80 height 31
